Goal: Transaction & Acquisition: Purchase product/service

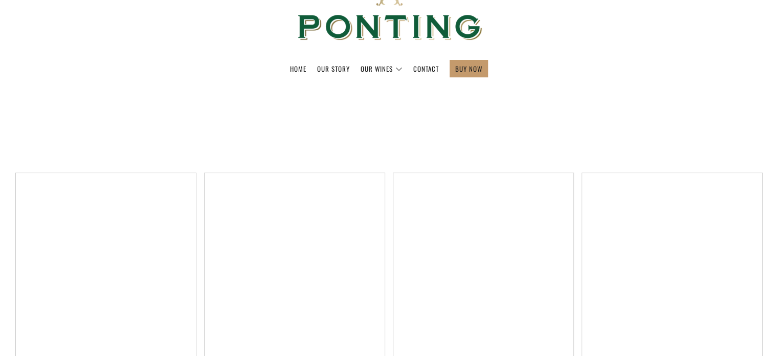
select select "title-ascending"
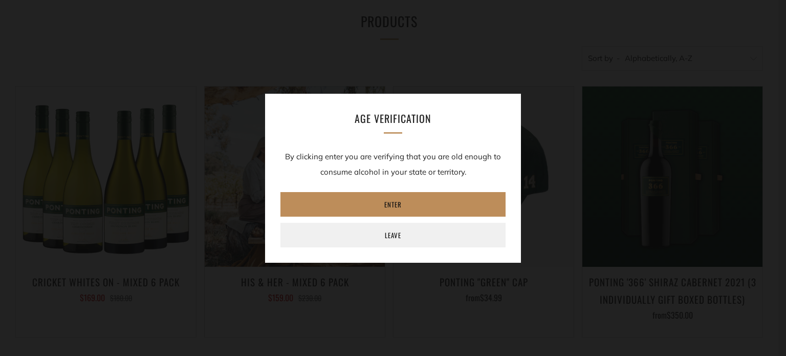
click at [443, 208] on link "Enter" at bounding box center [392, 204] width 225 height 25
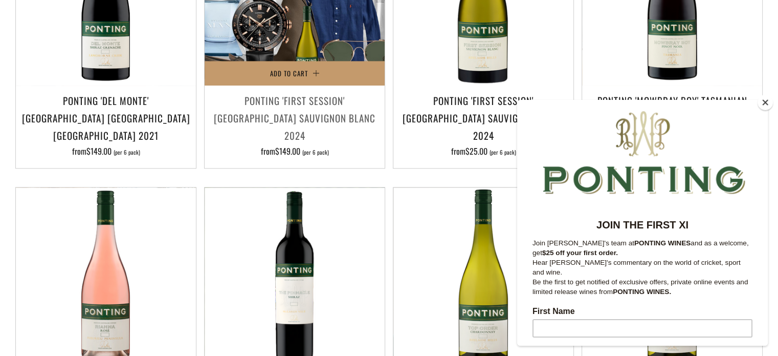
scroll to position [1007, 0]
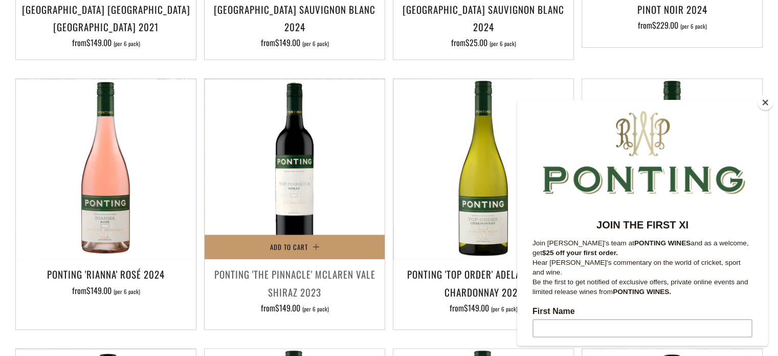
click at [340, 265] on h3 "Ponting 'The Pinnacle' McLaren Vale Shiraz 2023" at bounding box center [295, 282] width 170 height 35
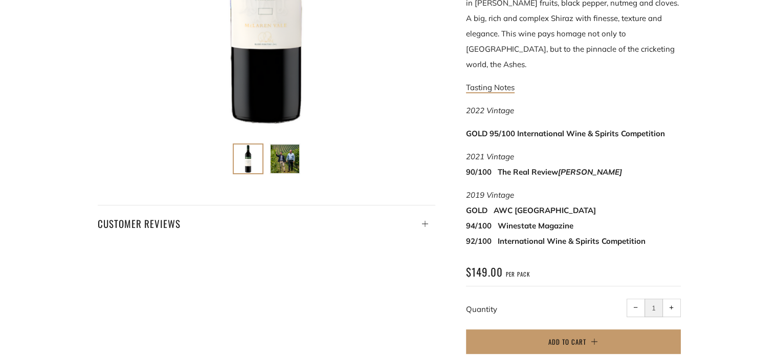
scroll to position [386, 0]
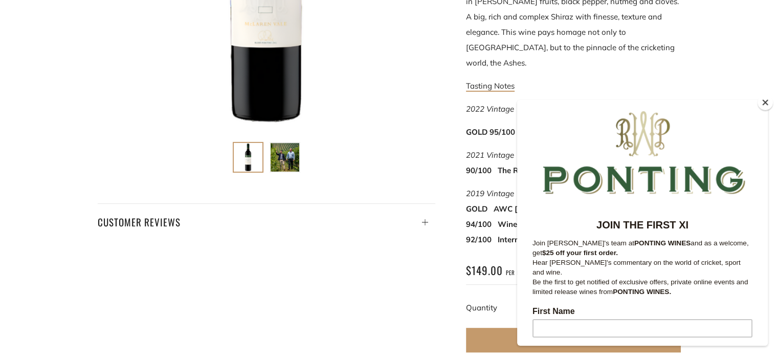
click at [764, 104] on button "Close" at bounding box center [765, 102] width 15 height 15
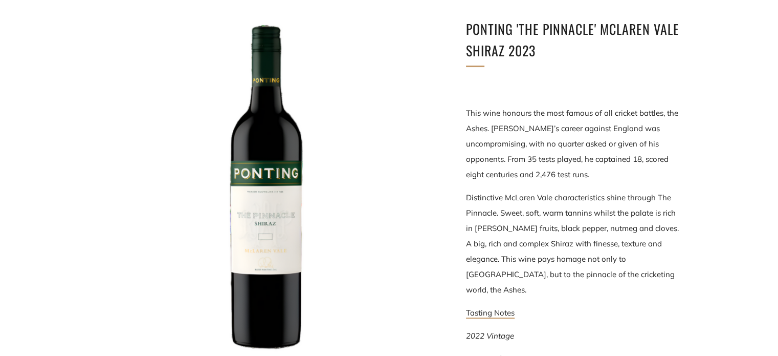
scroll to position [157, 0]
